Goal: Information Seeking & Learning: Compare options

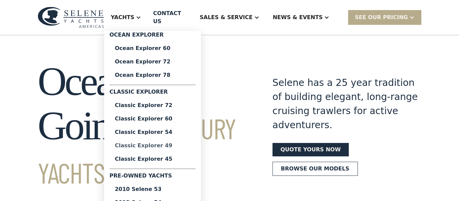
click at [179, 143] on div "Classic Explorer 49" at bounding box center [152, 145] width 75 height 5
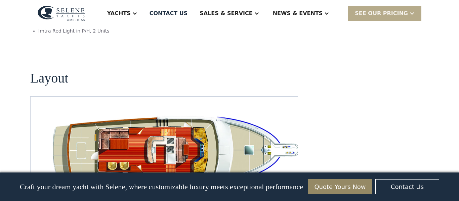
click at [136, 113] on img "open lightbox" at bounding box center [175, 152] width 256 height 78
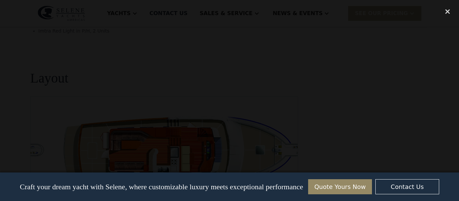
scroll to position [1264, 0]
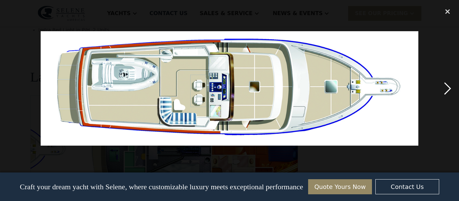
click at [450, 88] on div "next image" at bounding box center [447, 88] width 23 height 169
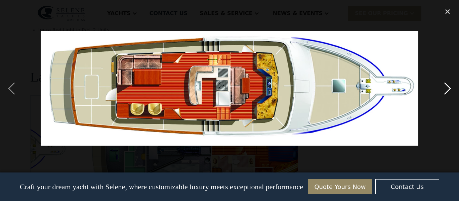
click at [450, 88] on div "next image" at bounding box center [447, 88] width 23 height 169
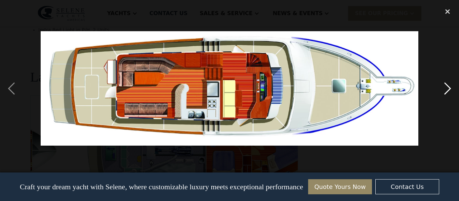
click at [450, 88] on div "next image" at bounding box center [447, 88] width 23 height 169
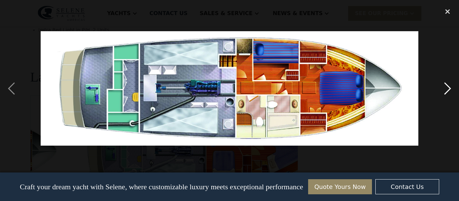
click at [450, 88] on div "next image" at bounding box center [447, 88] width 23 height 169
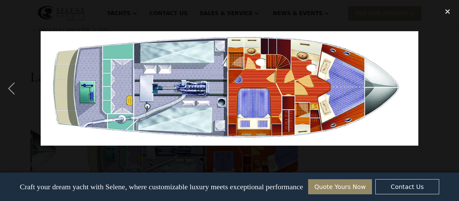
click at [450, 88] on div "next image" at bounding box center [447, 88] width 23 height 169
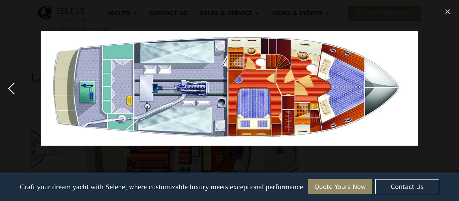
click at [11, 83] on div "previous image" at bounding box center [11, 88] width 23 height 169
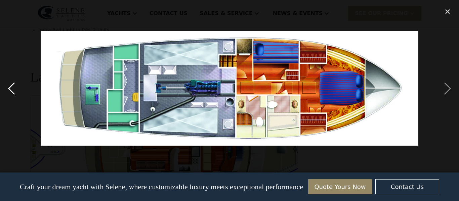
click at [11, 83] on div "previous image" at bounding box center [11, 88] width 23 height 169
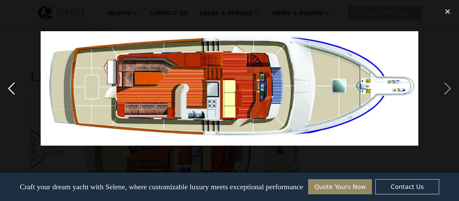
click at [7, 94] on div "previous image" at bounding box center [11, 88] width 23 height 169
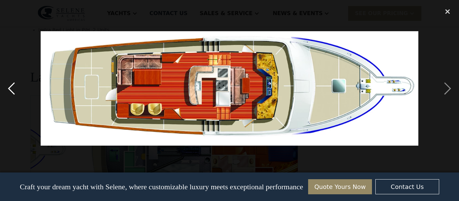
click at [7, 94] on div "previous image" at bounding box center [11, 88] width 23 height 169
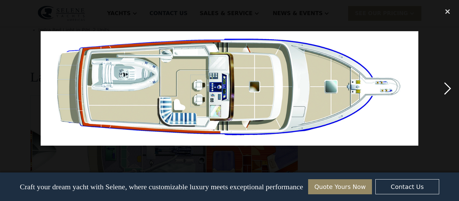
click at [451, 90] on div "next image" at bounding box center [447, 88] width 23 height 169
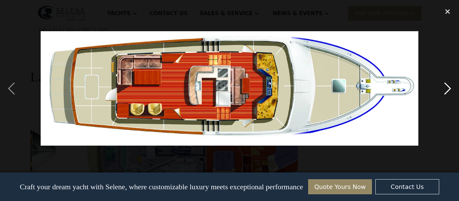
click at [451, 90] on div "next image" at bounding box center [447, 88] width 23 height 169
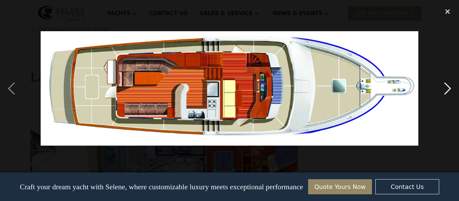
click at [451, 90] on div "next image" at bounding box center [447, 88] width 23 height 169
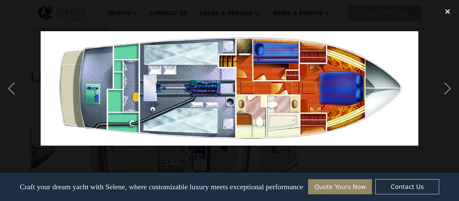
click at [446, 11] on div "close lightbox" at bounding box center [447, 11] width 23 height 15
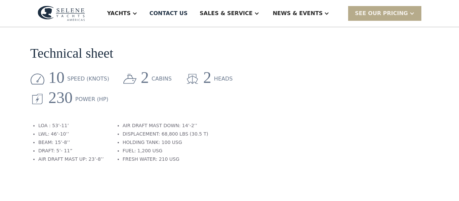
scroll to position [0, 0]
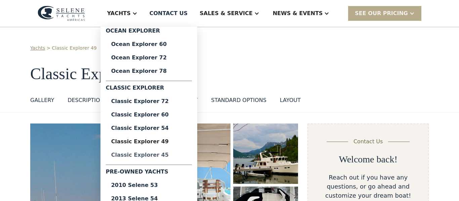
click at [185, 157] on div "Classic Explorer 45" at bounding box center [148, 154] width 75 height 5
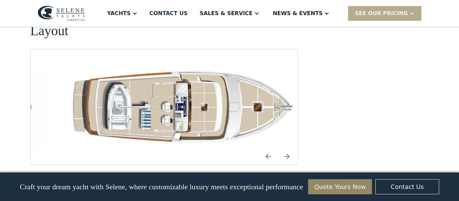
scroll to position [1005, 0]
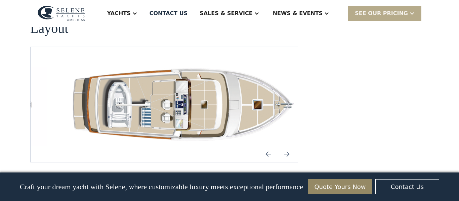
click at [287, 146] on img "Next slide" at bounding box center [287, 154] width 16 height 16
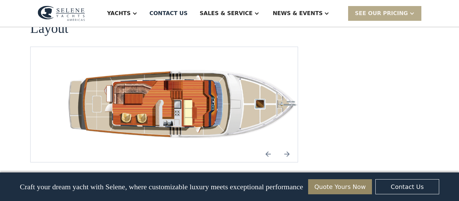
click at [287, 146] on img "Next slide" at bounding box center [287, 154] width 16 height 16
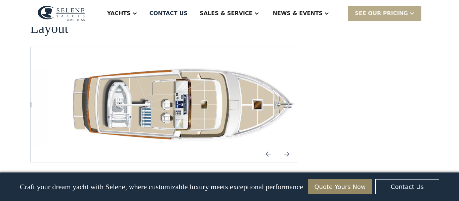
click at [268, 146] on img "Previous slide" at bounding box center [268, 154] width 16 height 16
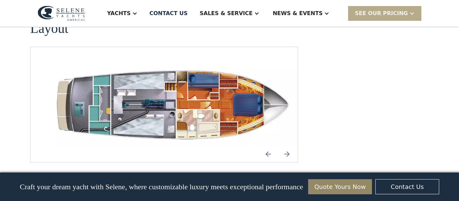
click at [283, 146] on img "Next slide" at bounding box center [287, 154] width 16 height 16
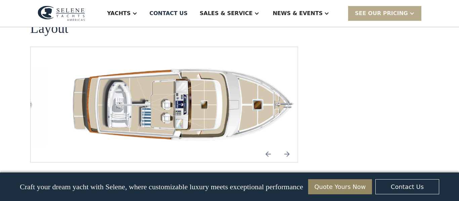
click at [283, 146] on img "Next slide" at bounding box center [287, 154] width 16 height 16
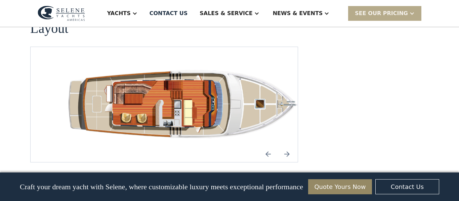
click at [283, 146] on img "Next slide" at bounding box center [287, 154] width 16 height 16
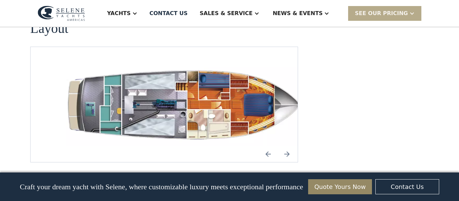
click at [271, 146] on img "Previous slide" at bounding box center [268, 154] width 16 height 16
click at [221, 94] on img "open lightbox" at bounding box center [185, 104] width 256 height 83
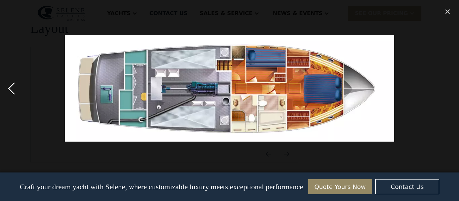
click at [10, 87] on div "previous image" at bounding box center [11, 88] width 23 height 169
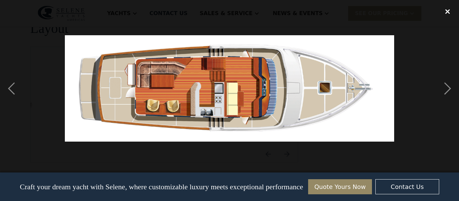
click at [448, 11] on div "close lightbox" at bounding box center [447, 11] width 23 height 15
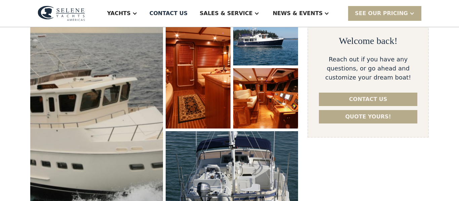
scroll to position [119, 0]
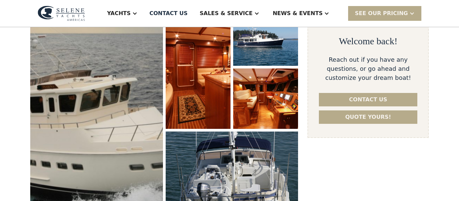
click at [155, 98] on img "open lightbox" at bounding box center [96, 112] width 140 height 227
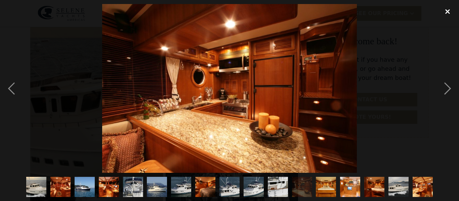
click at [448, 8] on div "close lightbox" at bounding box center [447, 11] width 23 height 15
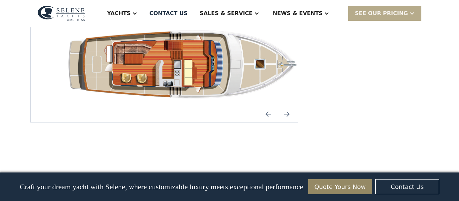
scroll to position [986, 0]
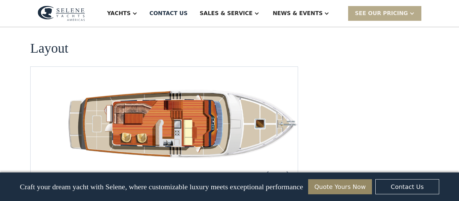
click at [174, 85] on img "open lightbox" at bounding box center [185, 124] width 256 height 83
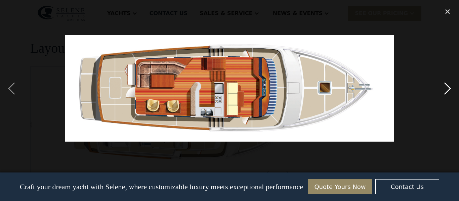
click at [447, 88] on div "next image" at bounding box center [447, 88] width 23 height 169
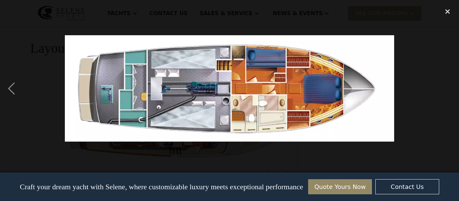
click at [447, 88] on div "next image" at bounding box center [447, 88] width 23 height 169
click at [9, 87] on div "previous image" at bounding box center [11, 88] width 23 height 169
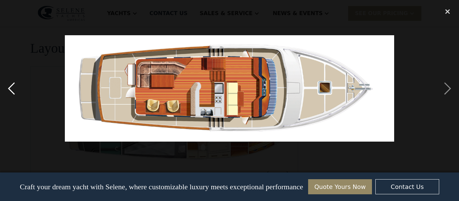
click at [9, 87] on div "previous image" at bounding box center [11, 88] width 23 height 169
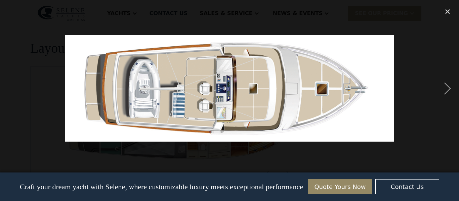
click at [9, 87] on div "previous image" at bounding box center [11, 88] width 23 height 169
click at [447, 89] on div "next image" at bounding box center [447, 88] width 23 height 169
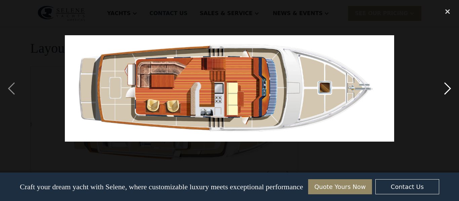
click at [447, 89] on div "next image" at bounding box center [447, 88] width 23 height 169
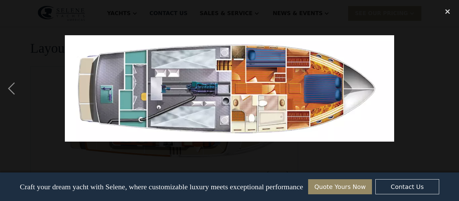
click at [447, 89] on div "next image" at bounding box center [447, 88] width 23 height 169
click at [448, 11] on div "close lightbox" at bounding box center [447, 11] width 23 height 15
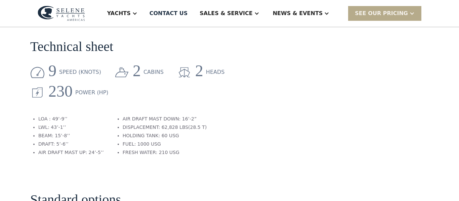
scroll to position [0, 0]
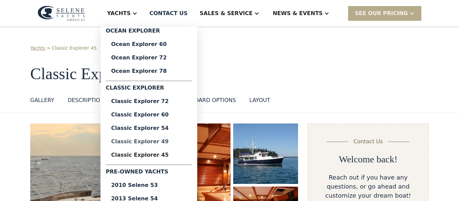
click at [170, 146] on link "Classic Explorer 49" at bounding box center [149, 141] width 86 height 13
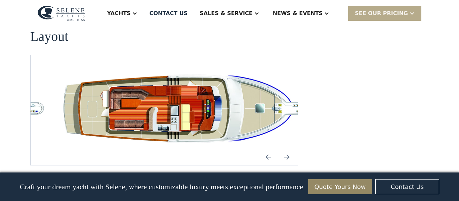
scroll to position [1306, 0]
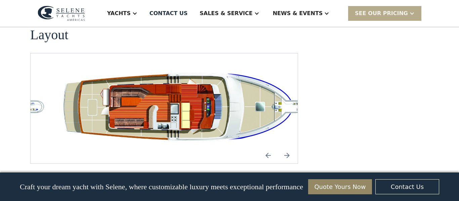
click at [169, 70] on img "open lightbox" at bounding box center [185, 109] width 256 height 78
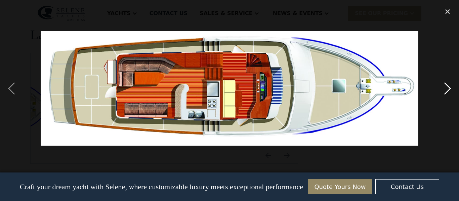
click at [446, 92] on div "next image" at bounding box center [447, 88] width 23 height 169
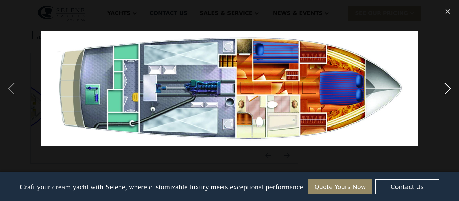
click at [446, 92] on div "next image" at bounding box center [447, 88] width 23 height 169
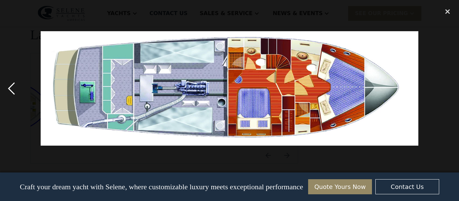
click at [10, 87] on div "previous image" at bounding box center [11, 88] width 23 height 169
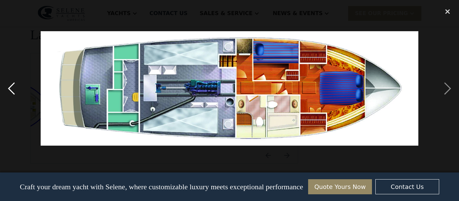
click at [10, 87] on div "previous image" at bounding box center [11, 88] width 23 height 169
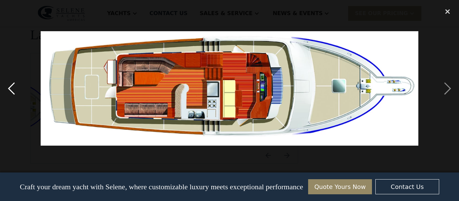
click at [10, 87] on div "previous image" at bounding box center [11, 88] width 23 height 169
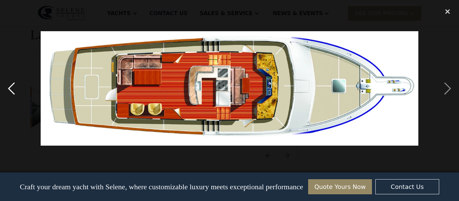
click at [10, 87] on div "previous image" at bounding box center [11, 88] width 23 height 169
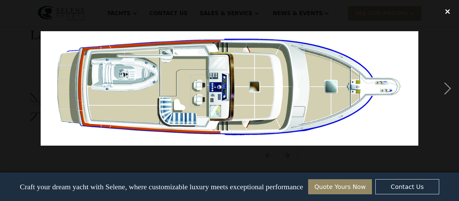
click at [448, 14] on div "close lightbox" at bounding box center [447, 11] width 23 height 15
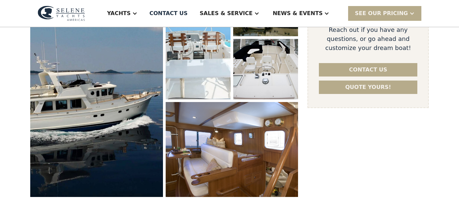
scroll to position [0, 0]
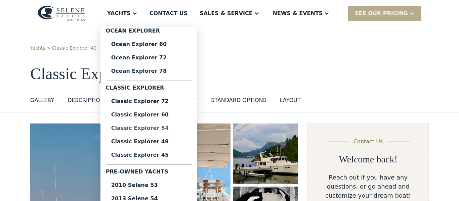
click at [166, 130] on div "Classic Explorer 54" at bounding box center [148, 128] width 75 height 5
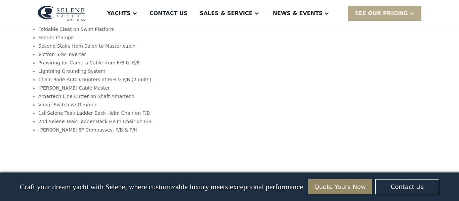
scroll to position [1074, 0]
